Goal: Task Accomplishment & Management: Manage account settings

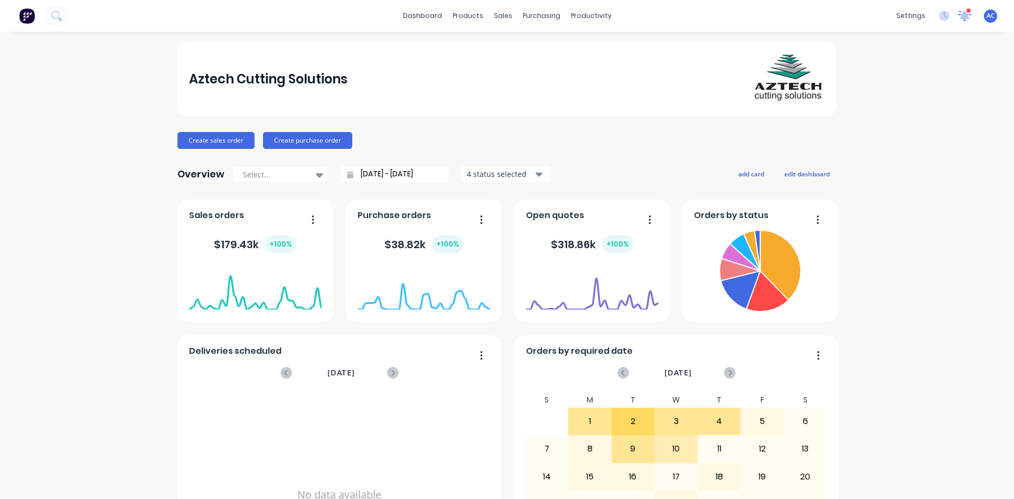
click at [959, 17] on icon at bounding box center [964, 15] width 10 height 10
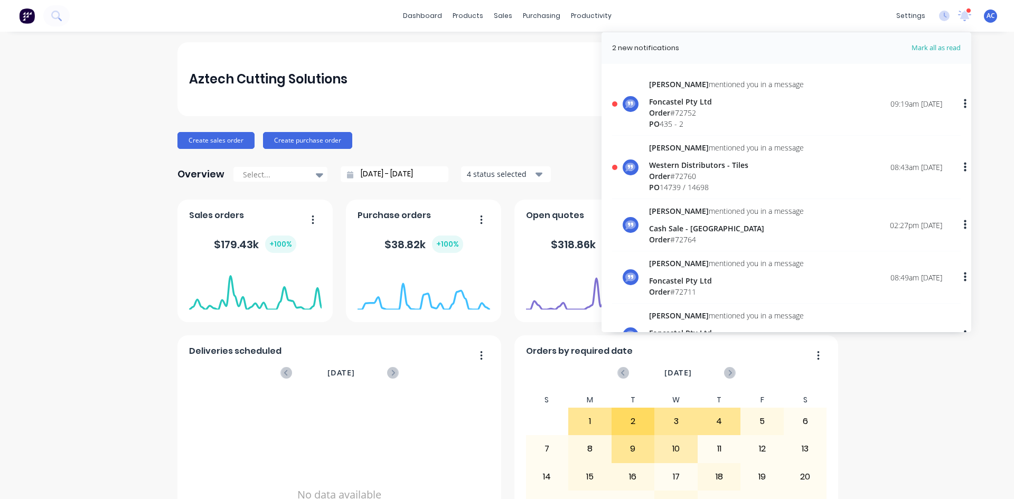
click at [677, 163] on div "Western Distributors - Tiles" at bounding box center [726, 164] width 155 height 11
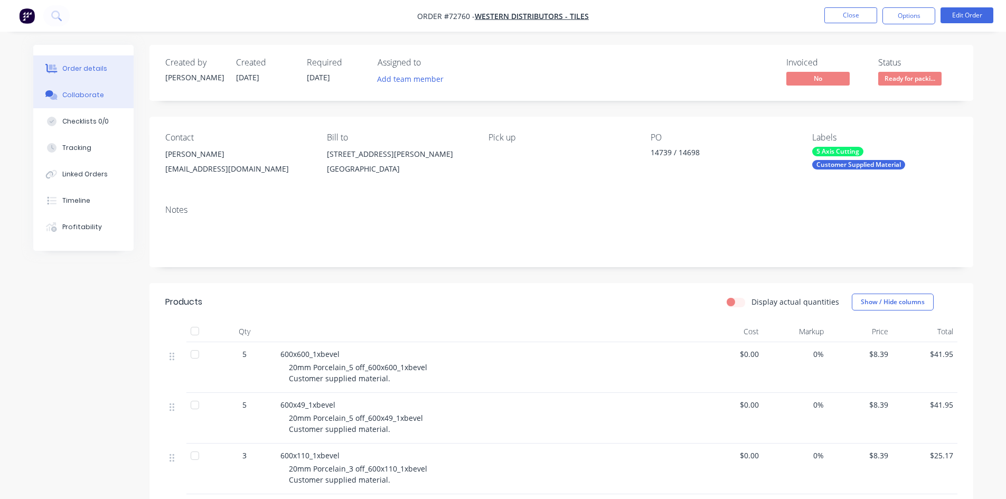
click at [80, 95] on div "Collaborate" at bounding box center [83, 95] width 42 height 10
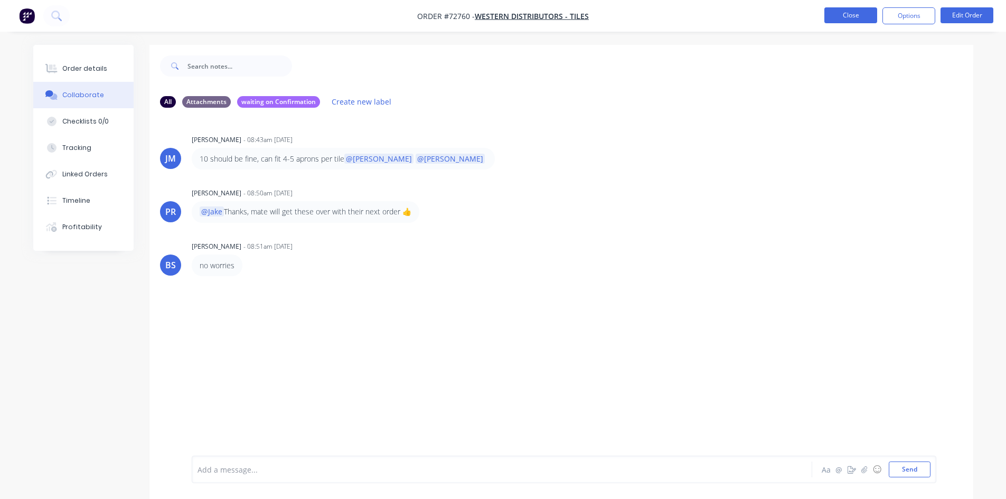
click at [856, 13] on button "Close" at bounding box center [850, 15] width 53 height 16
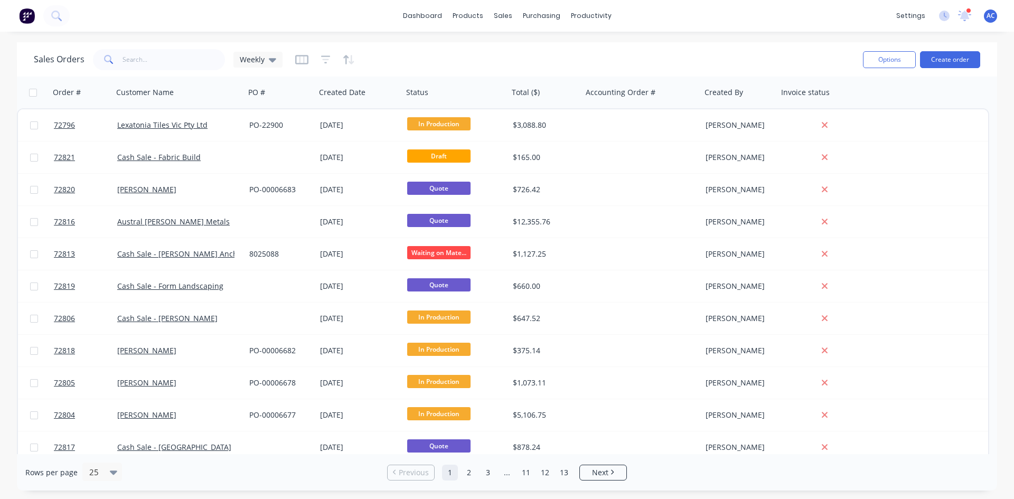
click at [970, 12] on div at bounding box center [968, 10] width 5 height 5
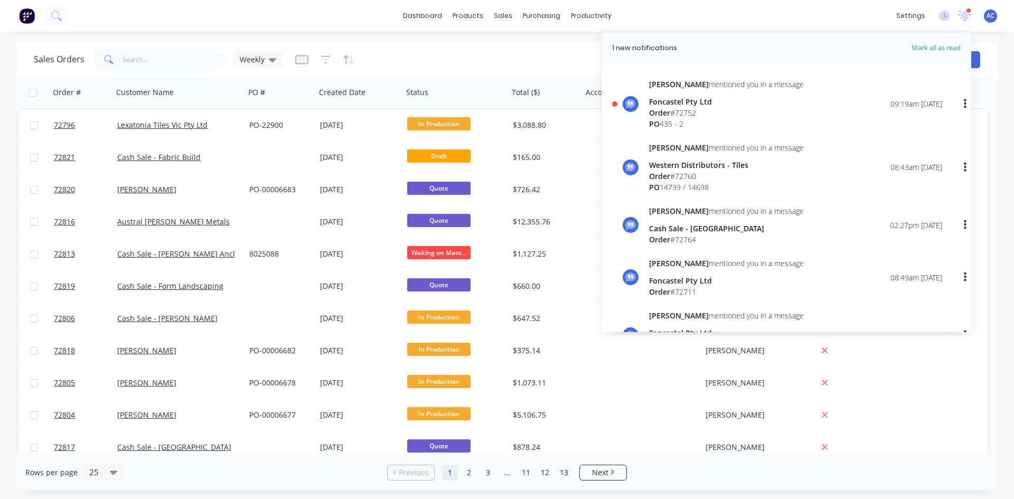
click at [676, 115] on div "Order # 72752" at bounding box center [726, 112] width 155 height 11
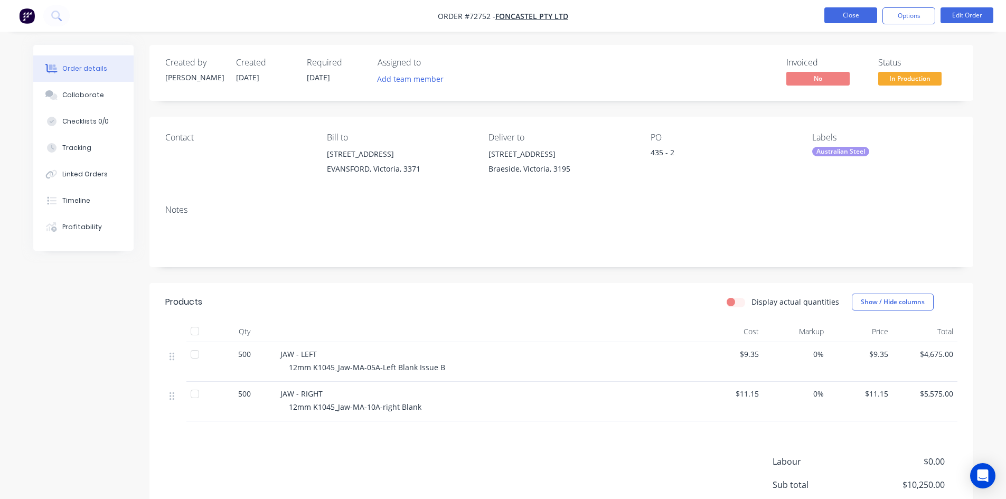
click at [848, 18] on button "Close" at bounding box center [850, 15] width 53 height 16
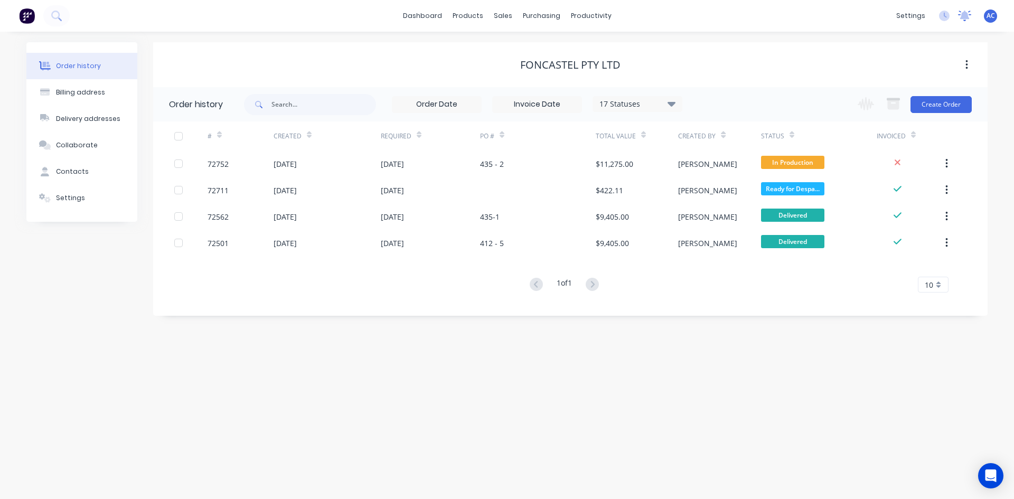
click at [966, 16] on icon at bounding box center [965, 15] width 10 height 8
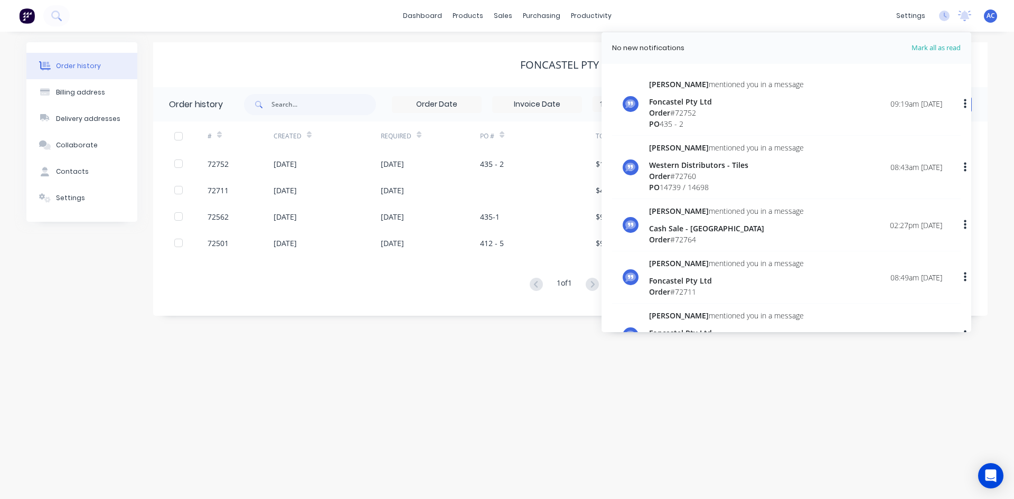
click at [673, 87] on div "[PERSON_NAME] mentioned you in a message" at bounding box center [726, 84] width 155 height 11
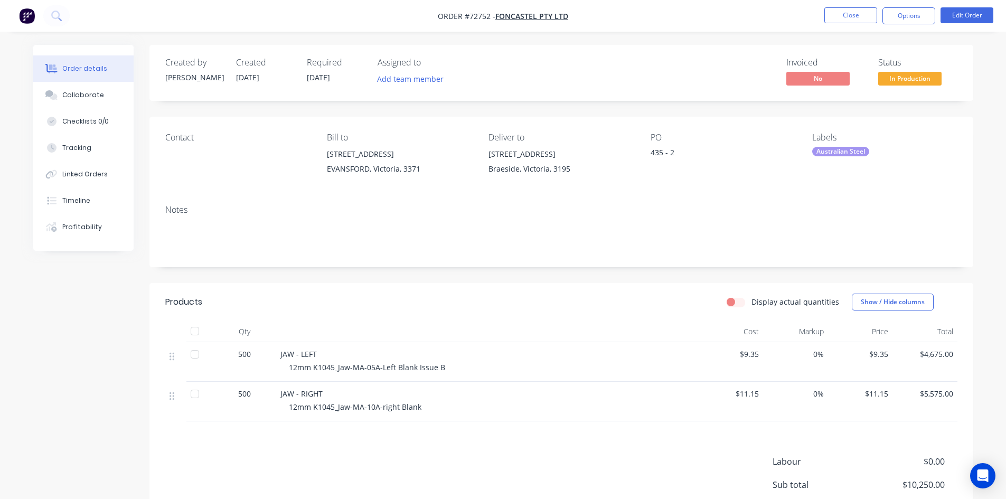
click at [31, 13] on img "button" at bounding box center [27, 16] width 16 height 16
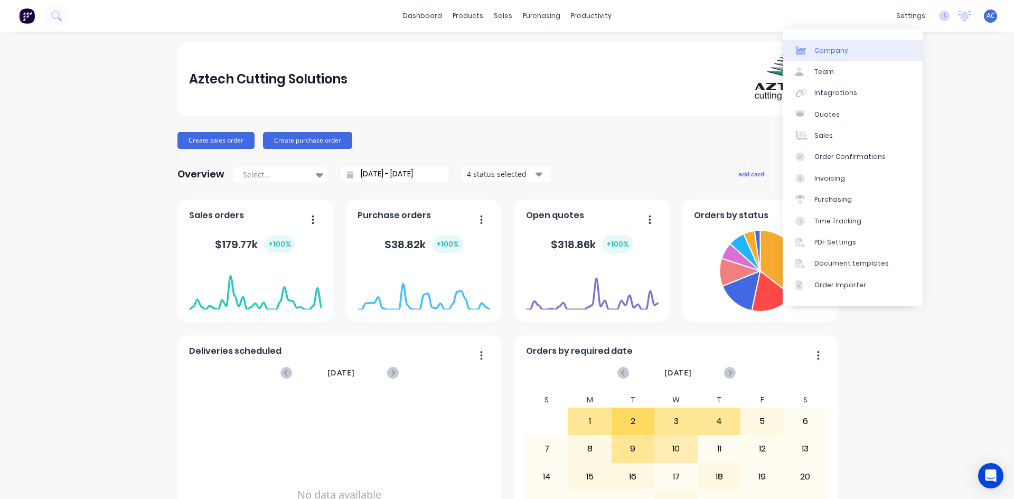
click at [830, 46] on div "Company" at bounding box center [831, 51] width 34 height 10
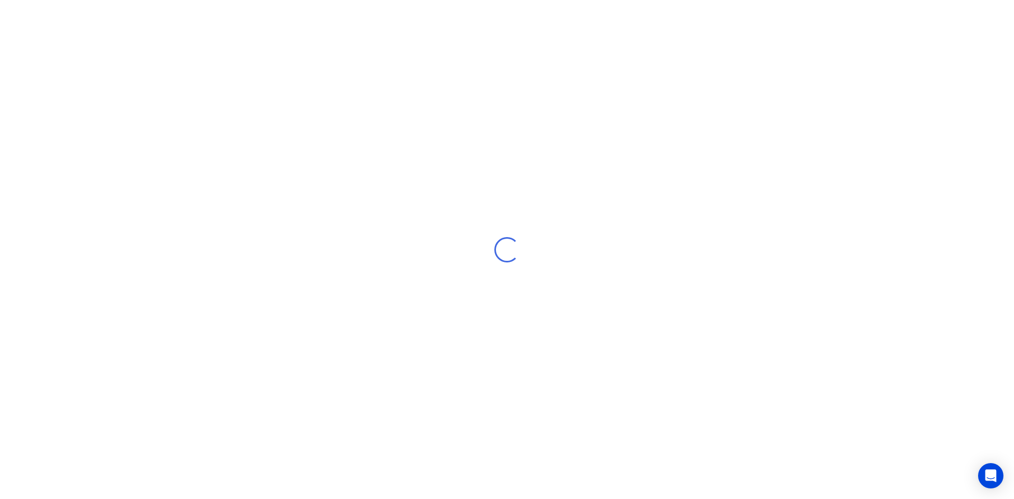
select select "AU"
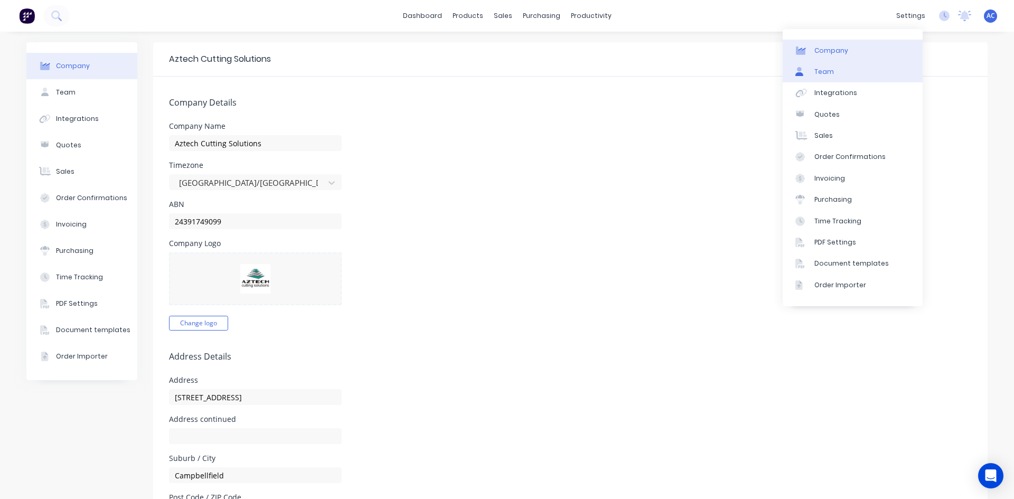
click at [836, 72] on link "Team" at bounding box center [852, 71] width 140 height 21
